Goal: Task Accomplishment & Management: Complete application form

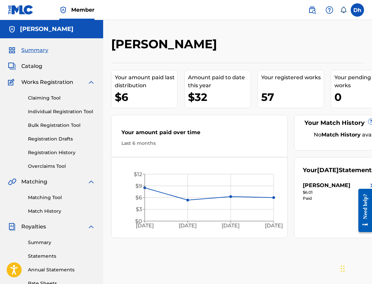
click at [40, 113] on link "Individual Registration Tool" at bounding box center [61, 111] width 67 height 7
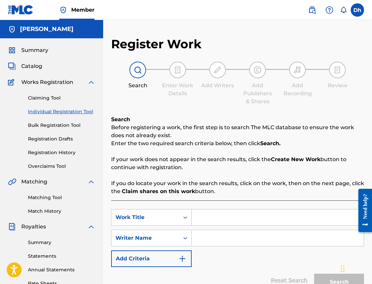
click at [201, 217] on input "Search Form" at bounding box center [278, 218] width 172 height 16
paste input "Ha Ha"
type input "Ha Ha"
click at [201, 242] on input "Search Form" at bounding box center [278, 238] width 172 height 16
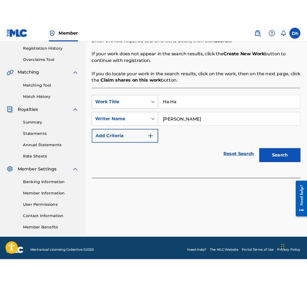
scroll to position [129, 0]
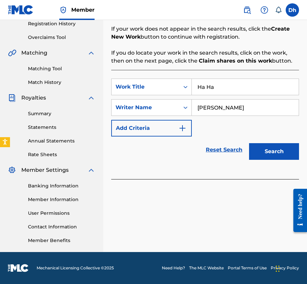
type input "[PERSON_NAME]"
click at [273, 149] on button "Search" at bounding box center [274, 151] width 50 height 17
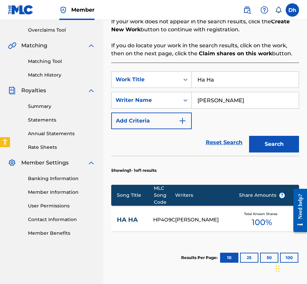
scroll to position [0, 0]
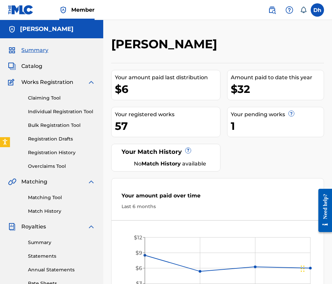
click at [43, 111] on link "Individual Registration Tool" at bounding box center [61, 111] width 67 height 7
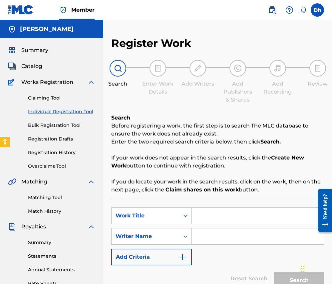
click at [200, 236] on input "Search Form" at bounding box center [258, 236] width 132 height 16
click at [195, 218] on input "Search Form" at bounding box center [258, 216] width 132 height 16
paste input "Put Me Out"
type input "Put Me Out"
click at [205, 238] on input "Search Form" at bounding box center [258, 236] width 132 height 16
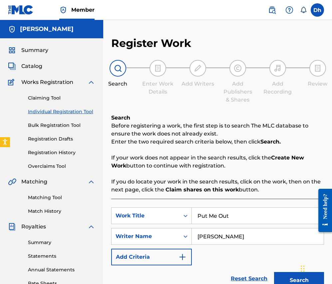
type input "Damian hall"
click at [288, 277] on button "Search" at bounding box center [299, 280] width 50 height 17
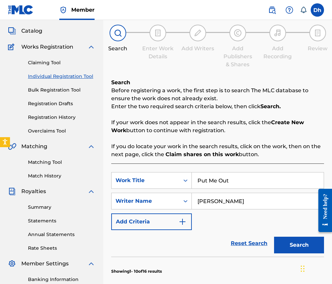
click at [293, 245] on button "Search" at bounding box center [299, 245] width 50 height 17
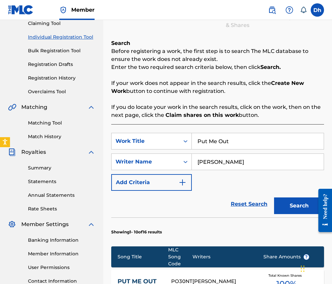
scroll to position [0, 0]
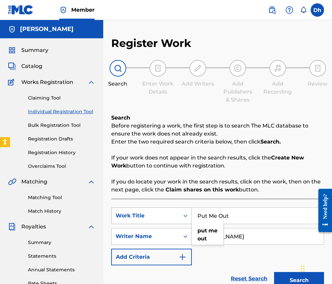
drag, startPoint x: 240, startPoint y: 217, endPoint x: 168, endPoint y: 217, distance: 72.6
click at [169, 217] on div "SearchWithCriteria2f1fc8b5-fc17-49c1-95a4-54825fe43583 Work Title Put Me Out pu…" at bounding box center [217, 216] width 213 height 17
click at [203, 231] on strong "what" at bounding box center [205, 230] width 14 height 6
click at [299, 280] on button "Search" at bounding box center [299, 280] width 50 height 17
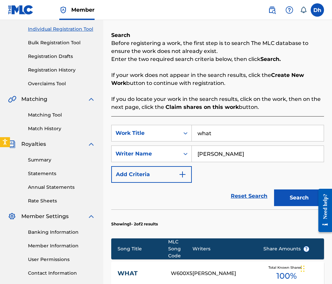
scroll to position [161, 0]
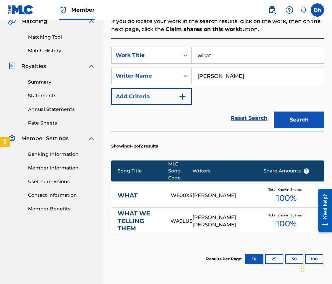
click at [214, 55] on input "what" at bounding box center [258, 55] width 132 height 16
type input "w"
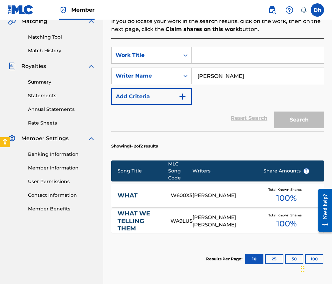
paste input "To Good"
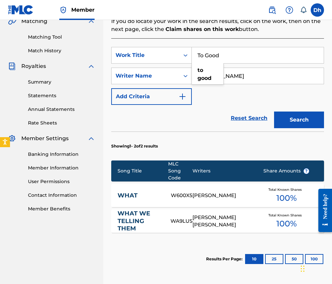
click at [301, 122] on button "Search" at bounding box center [299, 120] width 50 height 17
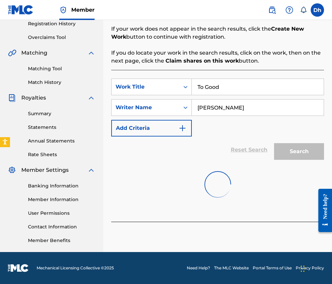
scroll to position [129, 0]
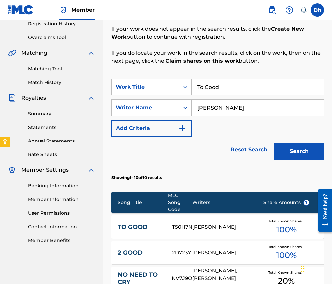
click at [229, 85] on input "To Good" at bounding box center [258, 87] width 132 height 16
type input "T"
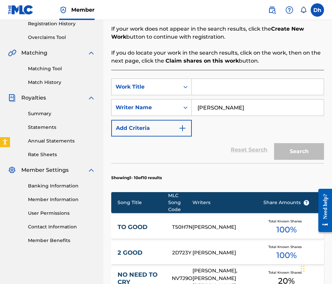
paste input "Oh Hi"
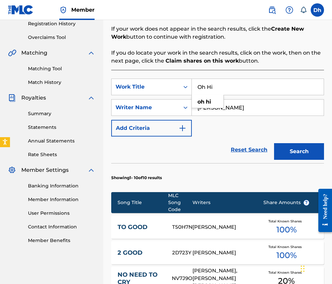
click at [297, 150] on button "Search" at bounding box center [299, 151] width 50 height 17
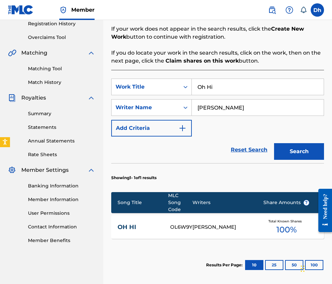
click at [219, 86] on input "Oh Hi" at bounding box center [258, 87] width 132 height 16
type input "O"
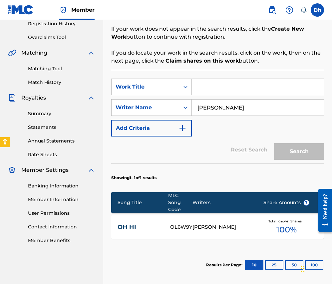
paste input "Save Me Please"
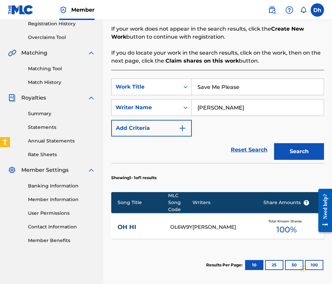
click at [296, 151] on button "Search" at bounding box center [299, 151] width 50 height 17
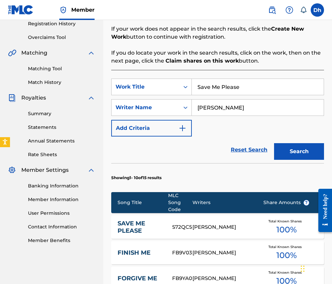
click at [242, 86] on input "Save Me Please" at bounding box center [258, 87] width 132 height 16
type input "S"
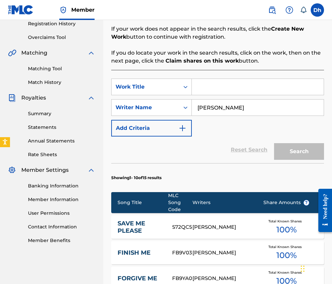
paste input "Matter To Me"
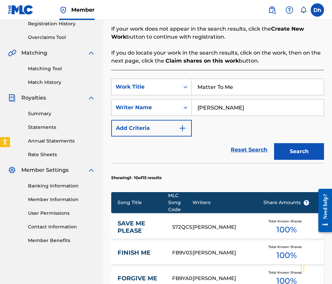
type input "Matter To Me"
click at [296, 150] on button "Search" at bounding box center [299, 151] width 50 height 17
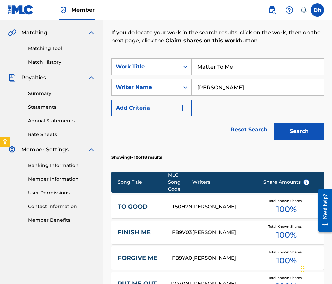
scroll to position [166, 0]
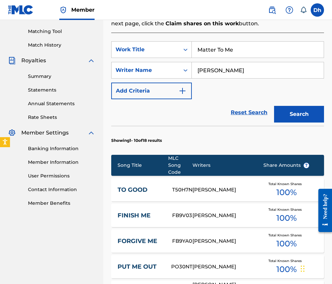
click at [293, 114] on button "Search" at bounding box center [299, 114] width 50 height 17
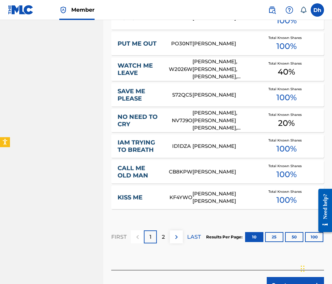
scroll to position [424, 0]
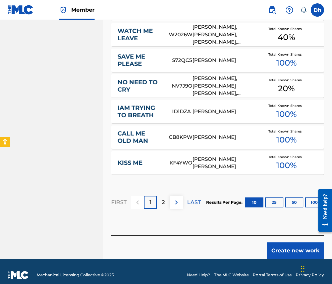
click at [295, 242] on button "Create new work" at bounding box center [295, 250] width 57 height 17
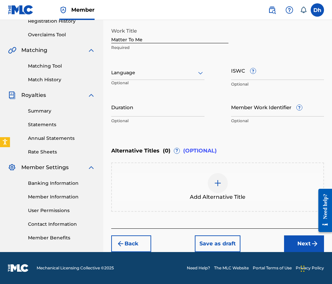
scroll to position [132, 0]
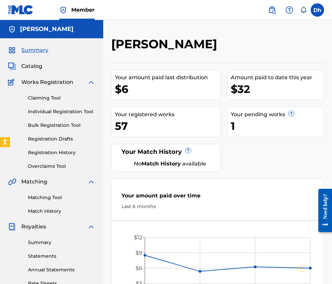
click at [42, 113] on link "Individual Registration Tool" at bounding box center [61, 111] width 67 height 7
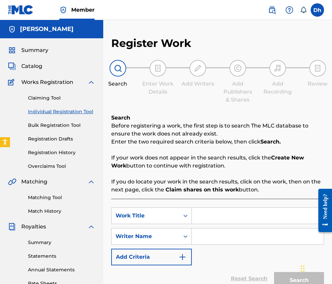
click at [198, 217] on input "Search Form" at bounding box center [258, 216] width 132 height 16
paste input "Matter to Me"
type input "Matter to Me"
click at [207, 237] on input "Search Form" at bounding box center [258, 236] width 132 height 16
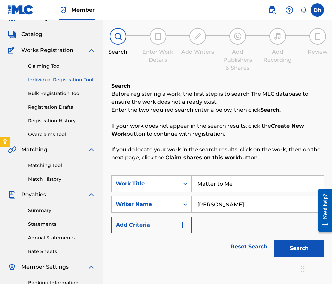
scroll to position [64, 0]
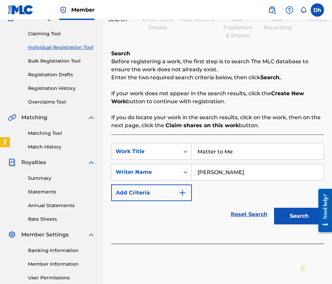
type input "[PERSON_NAME]"
click at [295, 210] on button "Search" at bounding box center [299, 216] width 50 height 17
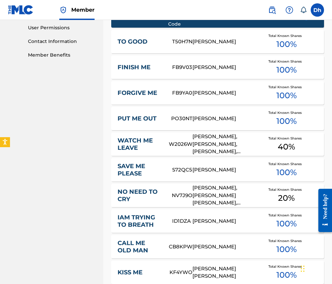
scroll to position [424, 0]
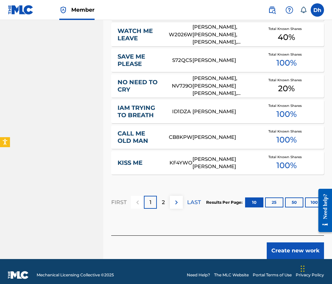
click at [279, 243] on button "Create new work" at bounding box center [295, 250] width 57 height 17
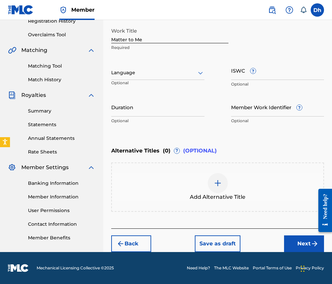
click at [124, 77] on div at bounding box center [157, 73] width 93 height 8
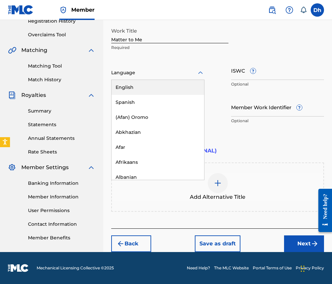
click at [123, 87] on div "English" at bounding box center [158, 87] width 93 height 15
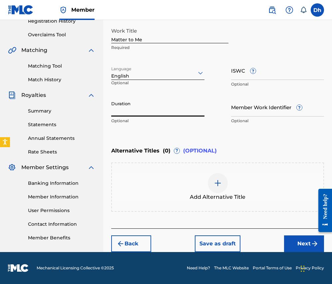
click at [115, 109] on input "Duration" at bounding box center [157, 107] width 93 height 19
paste input "03:23"
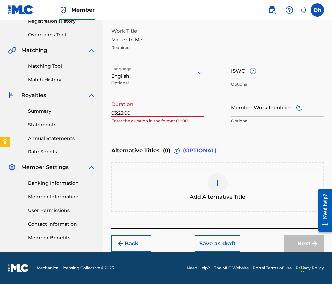
click at [154, 128] on div "Enter Work Details Enter work details for ‘ Matter to Me ’ below. Work Title Ma…" at bounding box center [217, 62] width 213 height 161
click at [135, 113] on input "03:23:00" at bounding box center [157, 107] width 93 height 19
click at [125, 112] on input "03:23:00" at bounding box center [157, 107] width 93 height 19
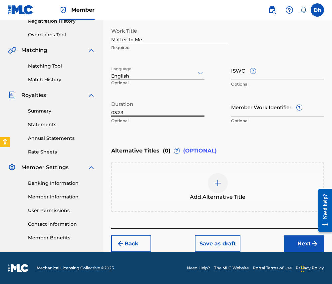
type input "03:23"
click at [220, 188] on div at bounding box center [218, 183] width 20 height 20
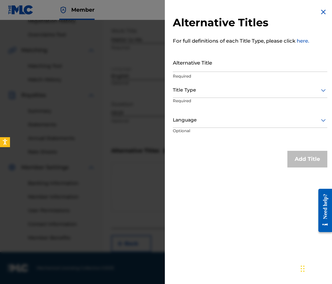
click at [194, 68] on input "Alternative Title" at bounding box center [250, 62] width 155 height 19
click at [324, 11] on img at bounding box center [323, 12] width 8 height 8
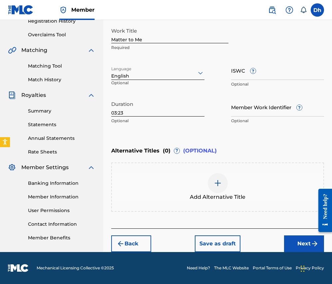
click at [305, 240] on button "Next" at bounding box center [304, 243] width 40 height 17
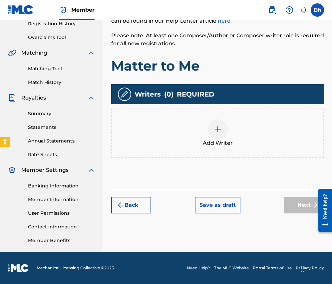
scroll to position [129, 0]
click at [218, 130] on img at bounding box center [218, 129] width 8 height 8
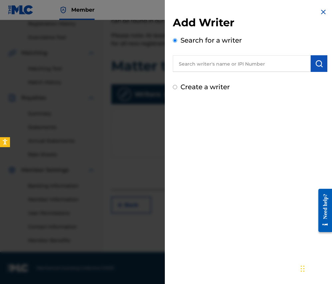
click at [263, 66] on input "text" at bounding box center [242, 63] width 138 height 17
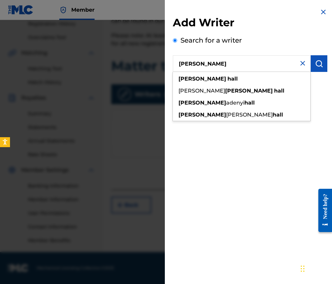
type input "[PERSON_NAME]"
click at [227, 78] on strong "hall" at bounding box center [232, 79] width 10 height 6
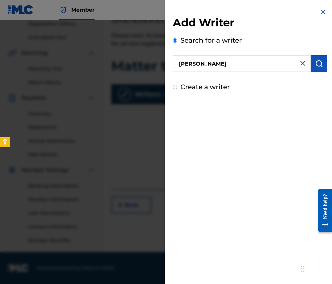
click at [319, 65] on img "submit" at bounding box center [319, 64] width 8 height 8
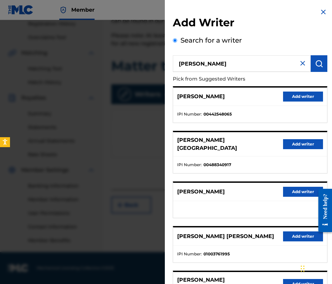
click at [301, 96] on button "Add writer" at bounding box center [303, 97] width 40 height 10
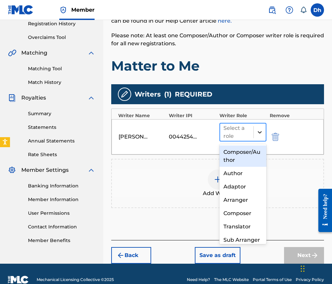
click at [259, 130] on icon at bounding box center [259, 132] width 7 height 7
click at [240, 155] on div "Composer/Author" at bounding box center [242, 156] width 47 height 21
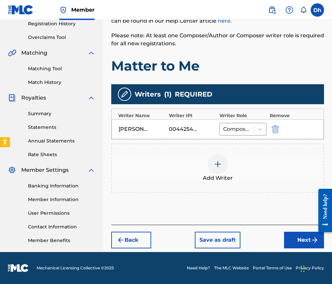
click at [298, 238] on button "Next" at bounding box center [304, 240] width 40 height 17
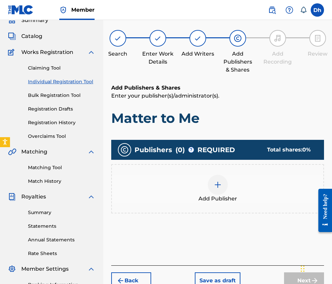
scroll to position [66, 0]
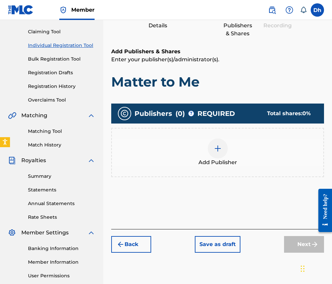
click at [218, 154] on div at bounding box center [218, 149] width 20 height 20
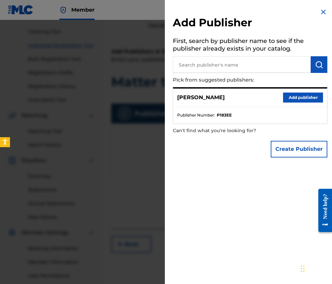
click at [302, 94] on button "Add publisher" at bounding box center [303, 98] width 40 height 10
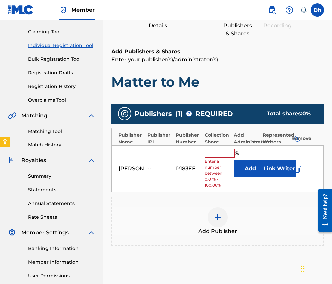
click at [222, 151] on input "text" at bounding box center [220, 153] width 30 height 9
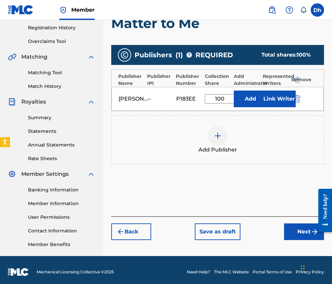
scroll to position [129, 0]
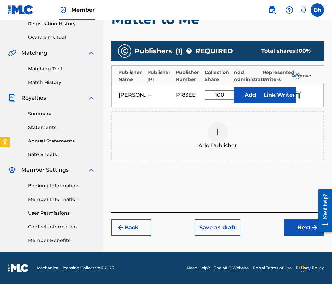
type input "100"
click at [306, 229] on button "Next" at bounding box center [304, 227] width 40 height 17
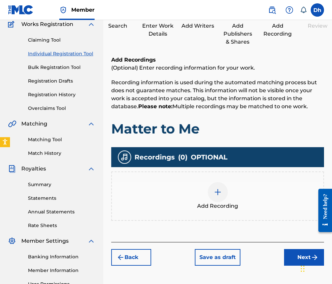
scroll to position [30, 0]
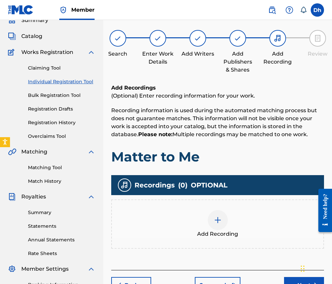
click at [218, 219] on img at bounding box center [218, 220] width 8 height 8
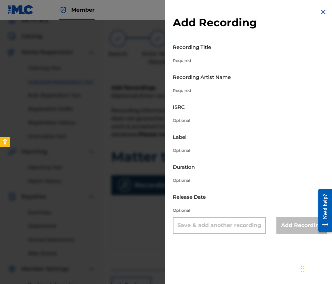
click at [192, 54] on input "Recording Title" at bounding box center [250, 46] width 155 height 19
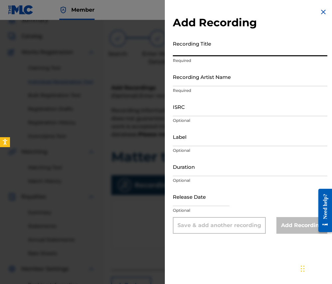
paste input "Matter to Me"
type input "Matter to Me"
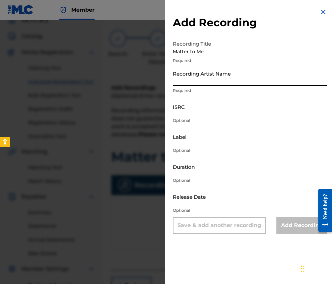
click at [188, 83] on input "Recording Artist Name" at bounding box center [250, 76] width 155 height 19
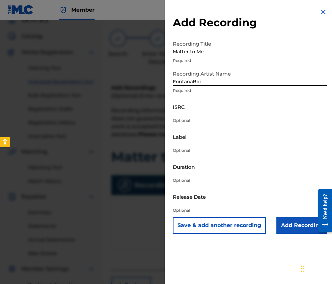
click at [193, 82] on input "FontanaBoi" at bounding box center [250, 76] width 155 height 19
type input "Fontana Boi"
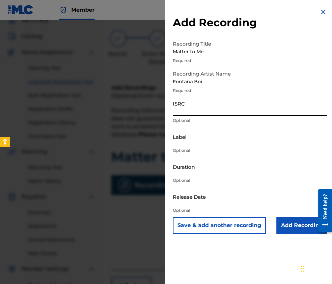
click at [181, 114] on input "ISRC" at bounding box center [250, 106] width 155 height 19
paste input "TCAJY2563204"
type input "TCAJY2563204"
click at [181, 173] on input "Duration" at bounding box center [250, 166] width 155 height 19
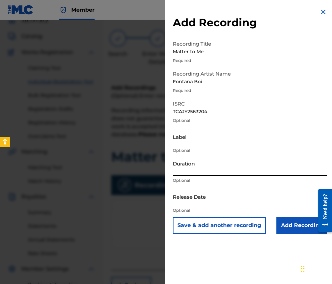
paste input "03:23"
type input "03:23"
select select "7"
select select "2025"
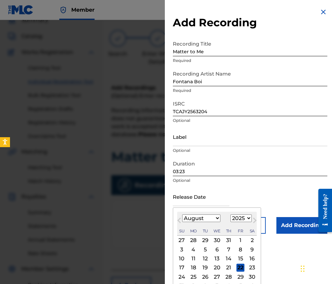
click at [198, 204] on input "text" at bounding box center [201, 196] width 57 height 19
click at [178, 202] on input "10312025" at bounding box center [201, 196] width 57 height 19
click at [184, 202] on input "10/312025" at bounding box center [201, 196] width 57 height 19
type input "10/31/2025"
click at [209, 198] on input "10/31/2025" at bounding box center [201, 196] width 57 height 19
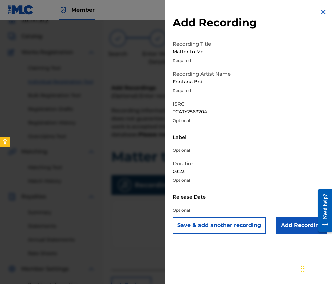
select select "7"
select select "2025"
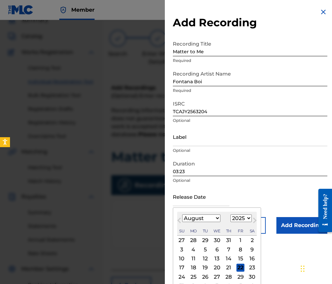
click at [193, 204] on input "text" at bounding box center [201, 196] width 57 height 19
select select "9"
click at [236, 276] on div "31" at bounding box center [240, 277] width 8 height 8
type input "October 31 2025"
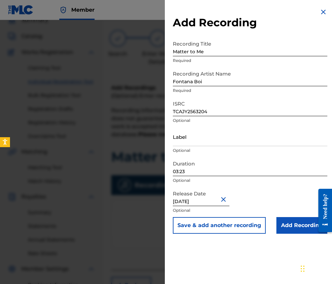
click at [281, 198] on div "Release Date October 31 2025 Optional" at bounding box center [250, 202] width 155 height 30
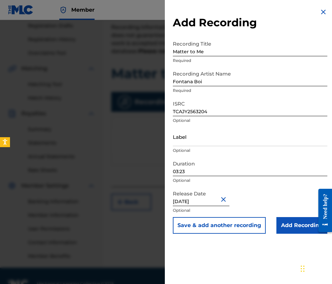
scroll to position [129, 0]
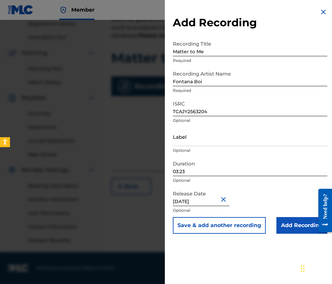
click at [291, 224] on input "Add Recording" at bounding box center [301, 225] width 51 height 17
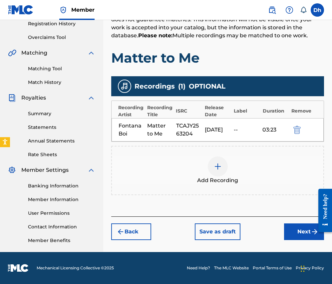
click at [305, 233] on button "Next" at bounding box center [304, 231] width 40 height 17
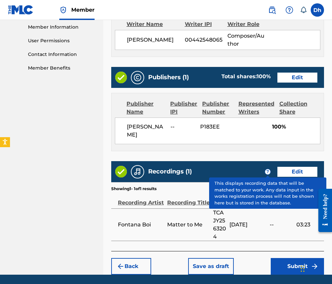
scroll to position [324, 0]
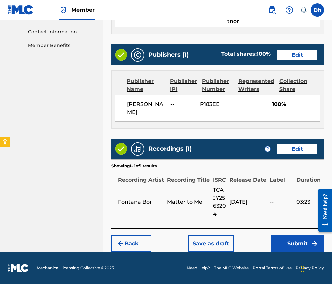
click at [293, 241] on button "Submit" at bounding box center [297, 243] width 53 height 17
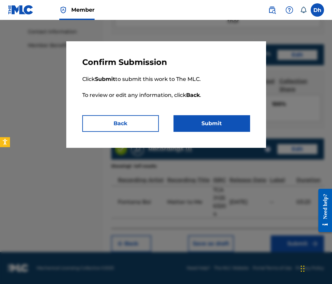
click at [201, 118] on button "Submit" at bounding box center [212, 123] width 77 height 17
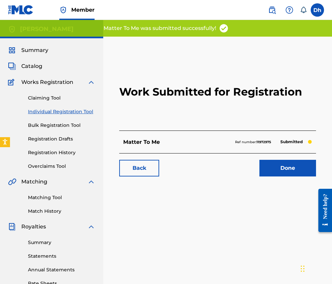
click at [281, 168] on link "Done" at bounding box center [287, 168] width 57 height 17
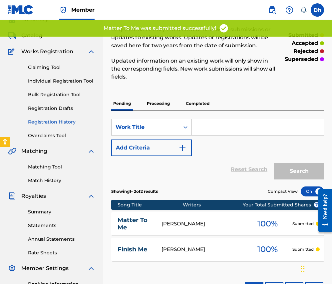
scroll to position [64, 0]
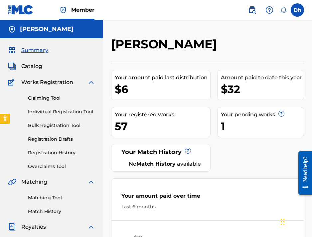
click at [42, 113] on link "Individual Registration Tool" at bounding box center [61, 111] width 67 height 7
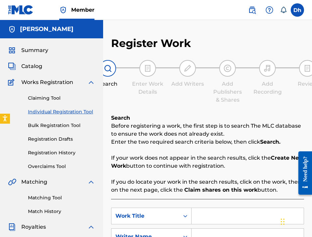
scroll to position [86, 0]
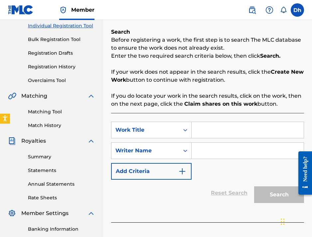
click at [197, 132] on input "Search Form" at bounding box center [248, 130] width 112 height 16
paste input "pretty V"
type input "pretty V"
click at [205, 150] on input "Search Form" at bounding box center [248, 151] width 112 height 16
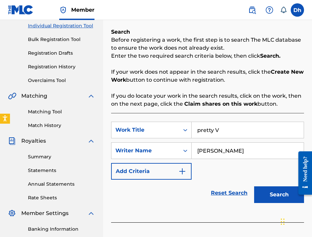
type input "[PERSON_NAME]"
click at [269, 191] on button "Search" at bounding box center [279, 194] width 50 height 17
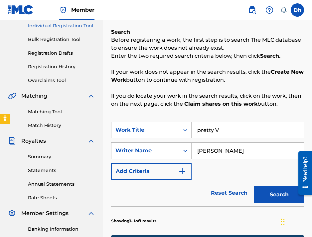
scroll to position [168, 0]
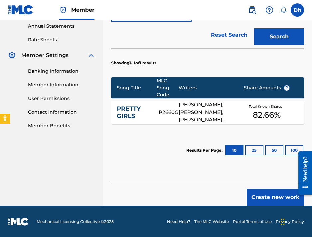
click at [262, 196] on button "Create new work" at bounding box center [275, 197] width 57 height 17
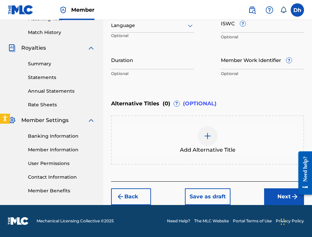
scroll to position [179, 0]
paste input "02:53"
type input "02:53"
click at [280, 196] on button "Next" at bounding box center [284, 196] width 40 height 17
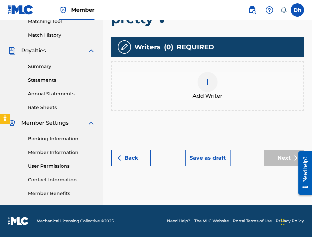
scroll to position [176, 0]
click at [204, 78] on img at bounding box center [208, 82] width 8 height 8
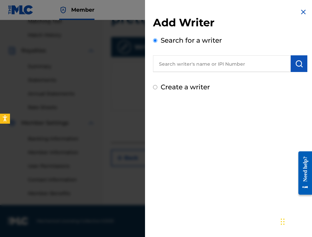
click at [235, 64] on input "text" at bounding box center [222, 63] width 138 height 17
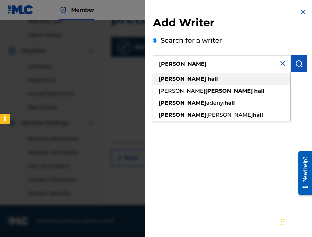
type input "[PERSON_NAME]"
click at [208, 77] on strong "hall" at bounding box center [213, 79] width 10 height 6
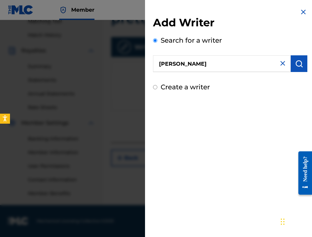
click at [196, 86] on label "Create a writer" at bounding box center [185, 87] width 49 height 8
radio input "true"
click at [158, 86] on input "Create a writer" at bounding box center [155, 87] width 4 height 4
radio input "false"
radio input "true"
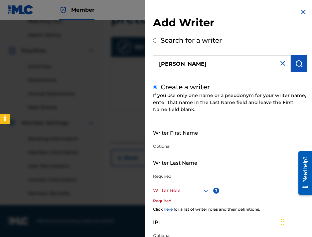
click at [191, 135] on input "Writer First Name" at bounding box center [211, 132] width 117 height 19
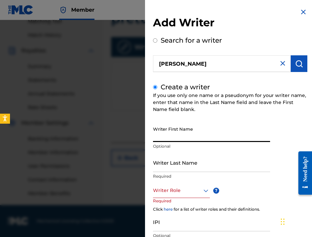
click at [165, 137] on input "Writer First Name" at bounding box center [211, 132] width 117 height 19
type input "f"
type input "[PERSON_NAME]"
click at [163, 164] on input "Writer Last Name" at bounding box center [211, 162] width 117 height 19
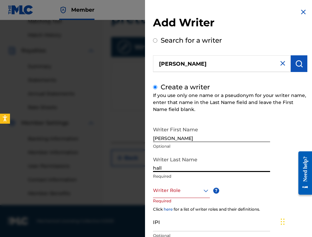
type input "hall"
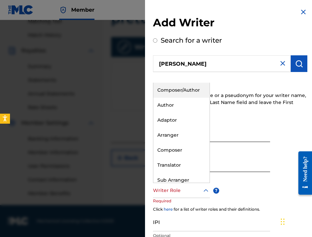
click at [173, 191] on div at bounding box center [181, 190] width 57 height 8
click at [180, 88] on div "Composer/Author" at bounding box center [182, 90] width 56 height 15
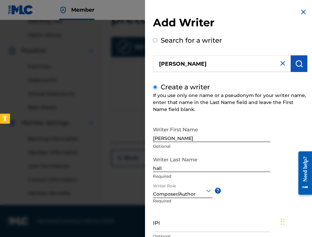
scroll to position [51, 0]
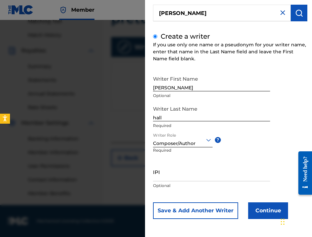
click at [266, 211] on button "Continue" at bounding box center [268, 210] width 40 height 17
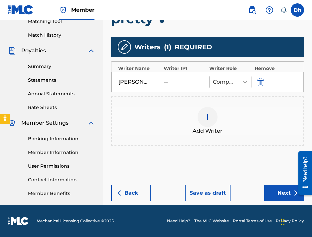
click at [246, 81] on icon at bounding box center [245, 82] width 7 height 7
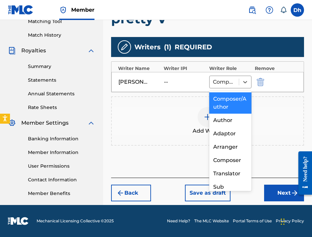
click at [278, 116] on div "Add Writer" at bounding box center [208, 121] width 192 height 28
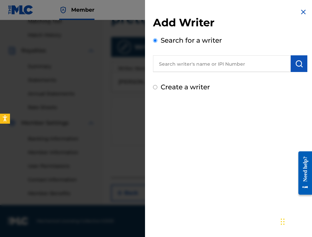
click at [199, 64] on input "text" at bounding box center [222, 63] width 138 height 17
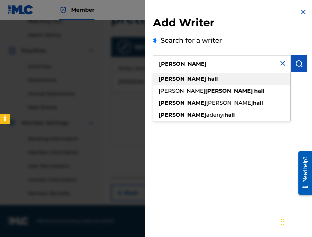
type input "[PERSON_NAME]"
click at [208, 79] on strong "hall" at bounding box center [213, 79] width 10 height 6
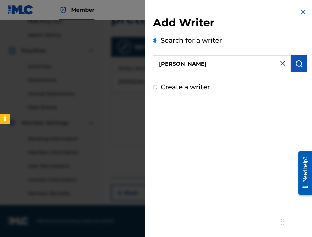
click at [156, 88] on input "Create a writer" at bounding box center [155, 87] width 4 height 4
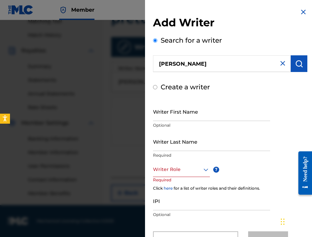
radio input "false"
radio input "true"
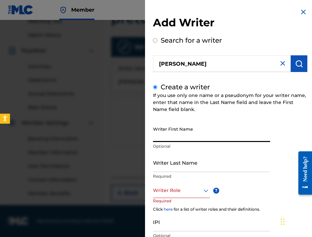
click at [171, 135] on input "Writer First Name" at bounding box center [211, 132] width 117 height 19
type input "[PERSON_NAME]"
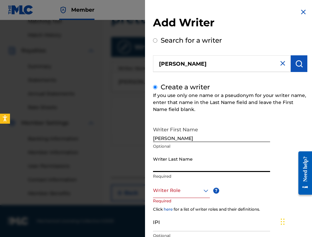
click at [168, 172] on input "Writer Last Name" at bounding box center [211, 162] width 117 height 19
type input "hall"
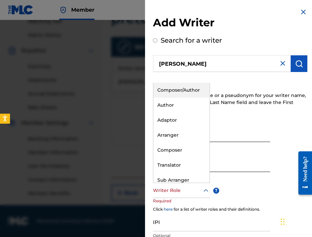
click at [170, 192] on div at bounding box center [181, 190] width 57 height 8
click at [176, 87] on div "Composer/Author" at bounding box center [182, 90] width 56 height 15
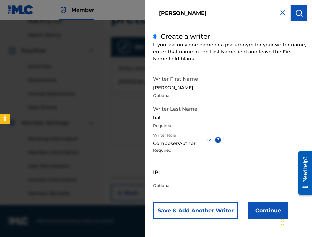
click at [265, 213] on button "Continue" at bounding box center [268, 210] width 40 height 17
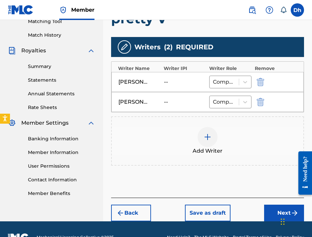
drag, startPoint x: 259, startPoint y: 102, endPoint x: 257, endPoint y: 112, distance: 10.0
click at [259, 102] on img "submit" at bounding box center [260, 102] width 7 height 8
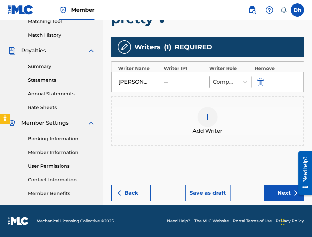
click at [288, 192] on button "Next" at bounding box center [284, 193] width 40 height 17
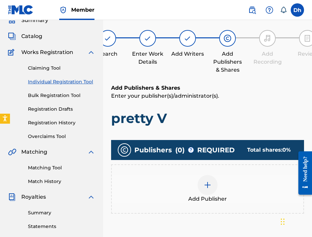
scroll to position [69, 0]
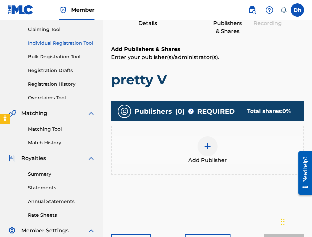
click at [203, 143] on div at bounding box center [208, 146] width 20 height 20
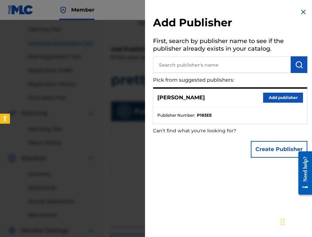
click at [279, 95] on button "Add publisher" at bounding box center [283, 98] width 40 height 10
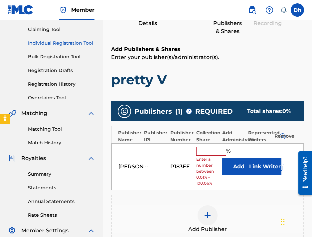
click at [212, 149] on input "text" at bounding box center [212, 151] width 30 height 9
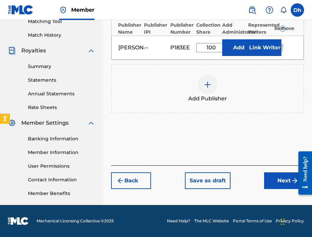
type input "100"
click at [281, 188] on button "Next" at bounding box center [284, 180] width 40 height 17
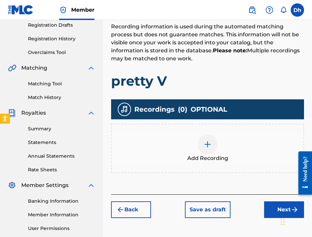
scroll to position [153, 0]
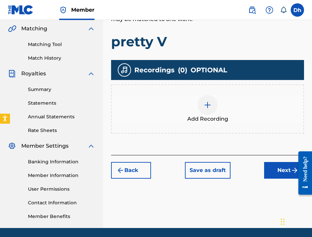
click at [201, 113] on div "Add Recording" at bounding box center [208, 109] width 192 height 28
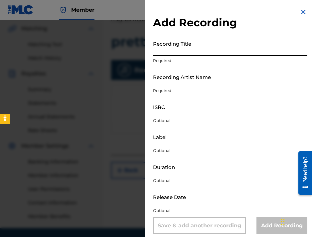
click at [161, 52] on input "Recording Title" at bounding box center [230, 46] width 155 height 19
paste input "Pretty V"
type input "Pretty V"
click at [173, 83] on input "Recording Artist Name" at bounding box center [230, 76] width 155 height 19
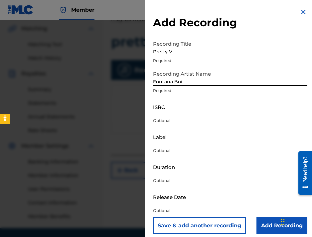
type input "Fontana Boi"
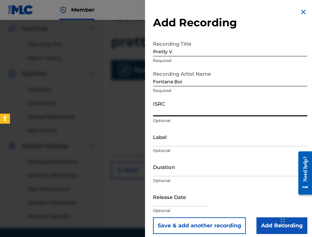
paste input "TCAJZ2514313"
type input "TCAJZ2514313"
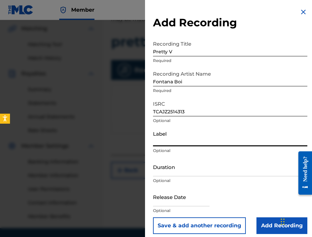
paste input "02:53"
type input "02:53"
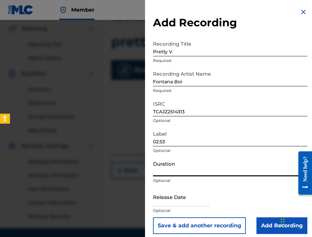
click at [167, 173] on input "Duration" at bounding box center [230, 166] width 155 height 19
paste input "02:53"
type input "02:53"
click at [170, 140] on input "02:53" at bounding box center [230, 136] width 155 height 19
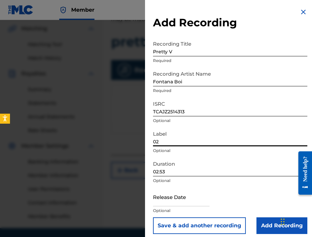
type input "0"
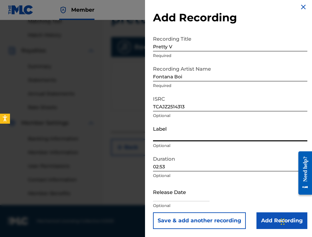
click at [159, 198] on input "text" at bounding box center [181, 191] width 57 height 19
select select "7"
select select "2025"
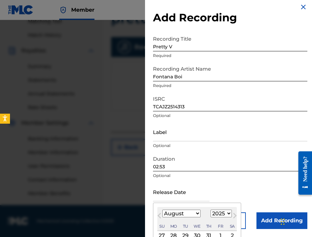
scroll to position [67, 0]
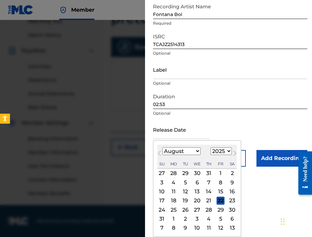
select select "10"
click at [217, 182] on div "7" at bounding box center [221, 182] width 8 height 8
type input "November 7 2025"
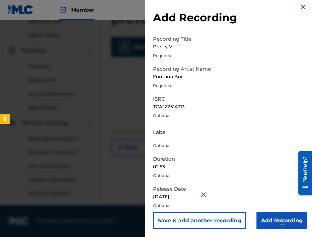
select select "10"
select select "2025"
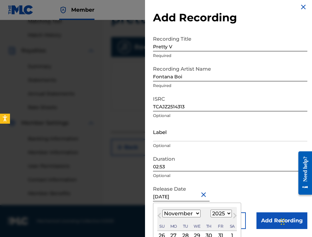
drag, startPoint x: 182, startPoint y: 196, endPoint x: 122, endPoint y: 196, distance: 59.3
click at [123, 196] on div "Add Recording Recording Title Pretty V Required Recording Artist Name Fontana B…" at bounding box center [156, 128] width 312 height 217
paste input "11-07"
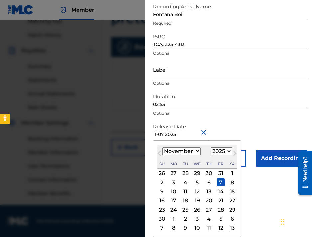
click at [158, 134] on input "11-07 2025" at bounding box center [181, 129] width 57 height 19
click at [201, 134] on input "11 07 2025" at bounding box center [181, 129] width 57 height 19
type input "November 7 2025"
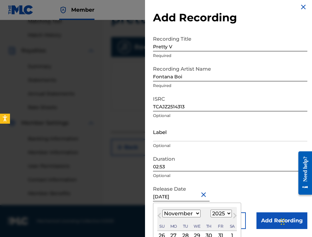
click at [242, 132] on form "Recording Title Pretty V Required Recording Artist Name Fontana Boi Required IS…" at bounding box center [230, 130] width 155 height 197
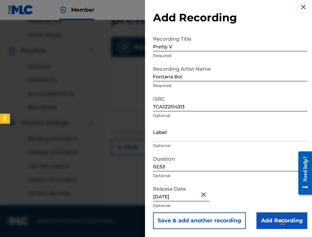
click at [269, 222] on input "Add Recording" at bounding box center [282, 220] width 51 height 17
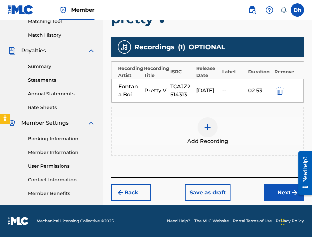
click at [283, 199] on button "Next" at bounding box center [284, 192] width 40 height 17
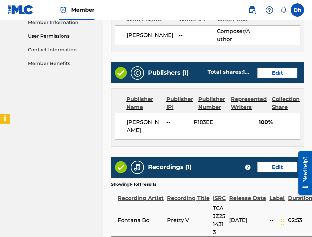
scroll to position [371, 0]
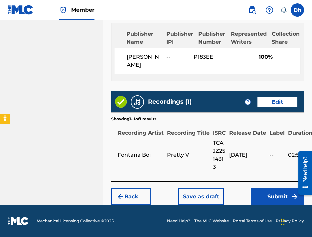
click at [270, 196] on button "Submit" at bounding box center [277, 196] width 53 height 17
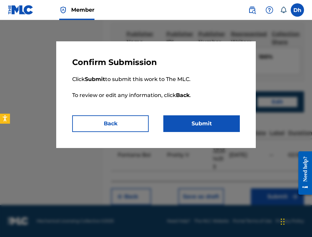
click at [202, 124] on button "Submit" at bounding box center [202, 123] width 77 height 17
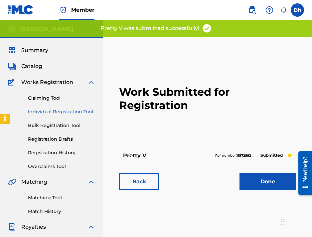
click at [271, 183] on link "Done" at bounding box center [268, 181] width 57 height 17
